Goal: Find specific page/section: Find specific page/section

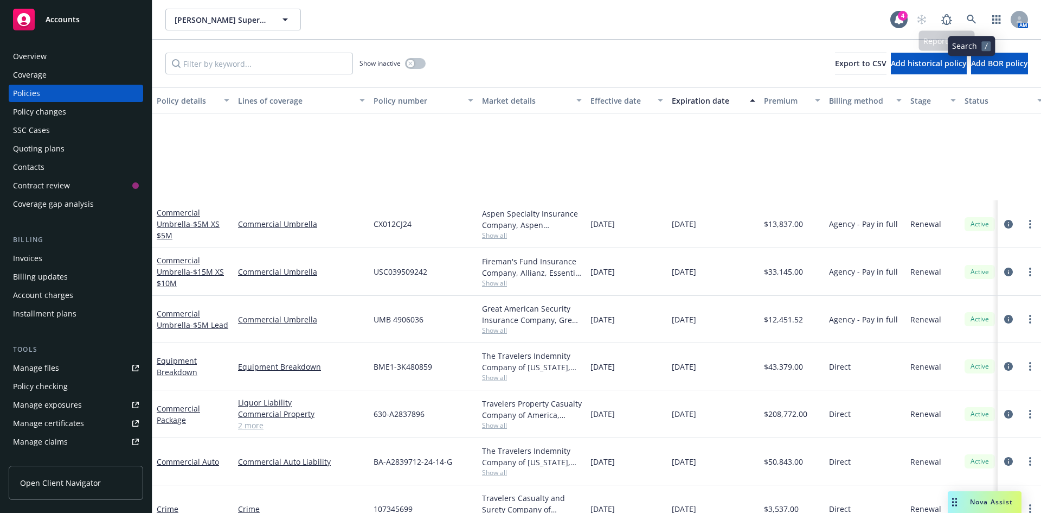
scroll to position [163, 0]
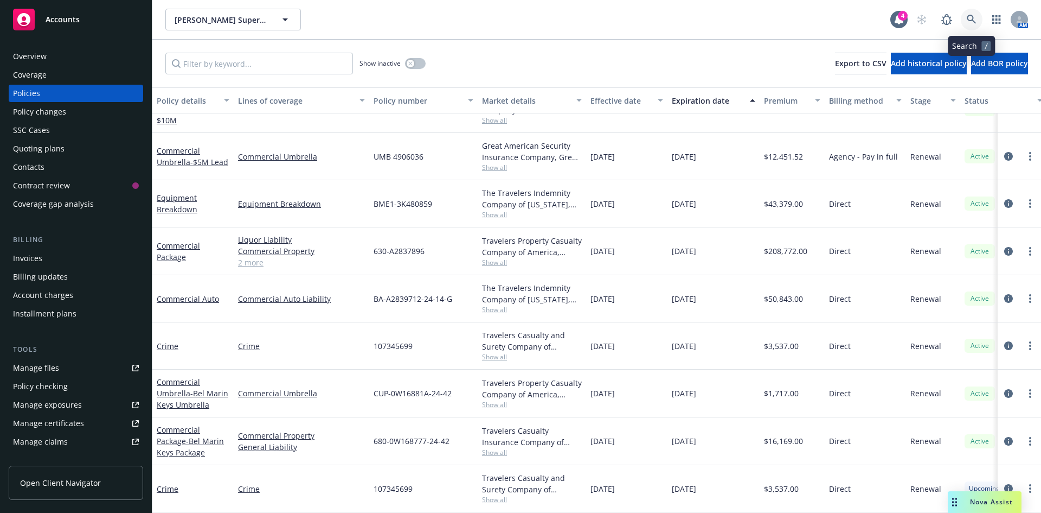
click at [980, 20] on link at bounding box center [972, 20] width 22 height 22
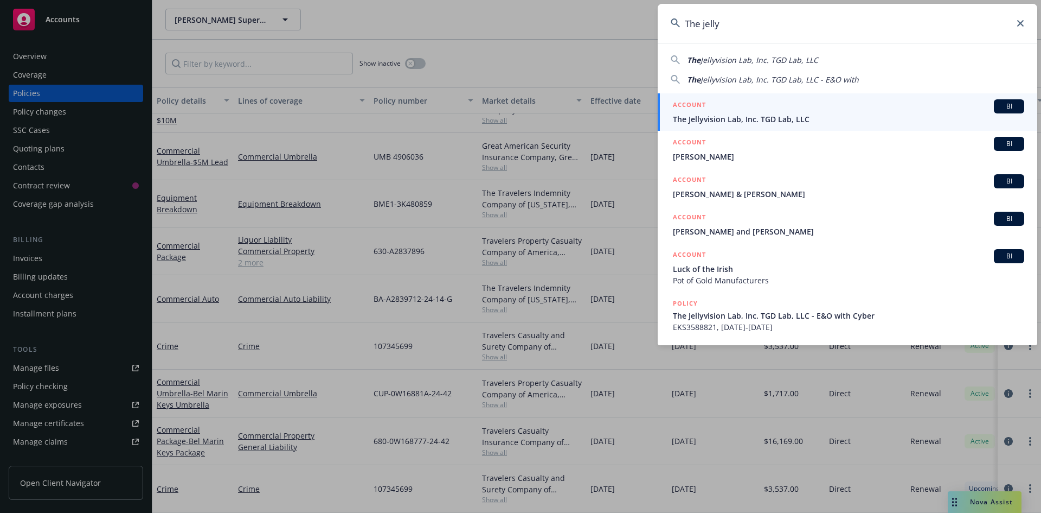
type input "The jelly"
click at [841, 117] on span "The Jellyvision Lab, Inc. TGD Lab, LLC" at bounding box center [848, 118] width 351 height 11
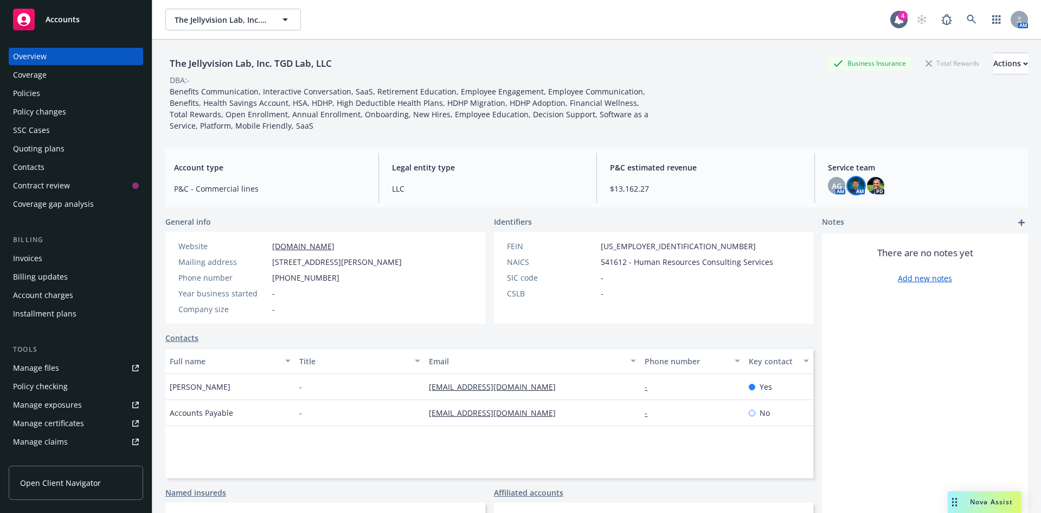
click at [854, 184] on img at bounding box center [856, 185] width 17 height 17
click at [832, 186] on span "AG" at bounding box center [837, 185] width 10 height 11
click at [734, 142] on div "The Jellyvision Lab, Inc. TGD Lab, LLC Business Insurance Total Rewards Actions…" at bounding box center [596, 290] width 863 height 500
